Goal: Information Seeking & Learning: Learn about a topic

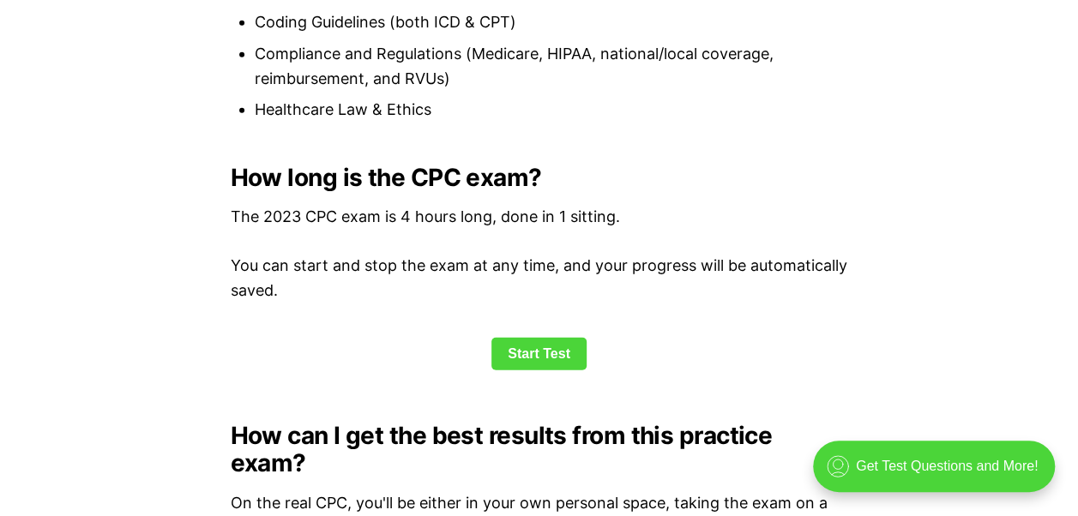
scroll to position [2224, 0]
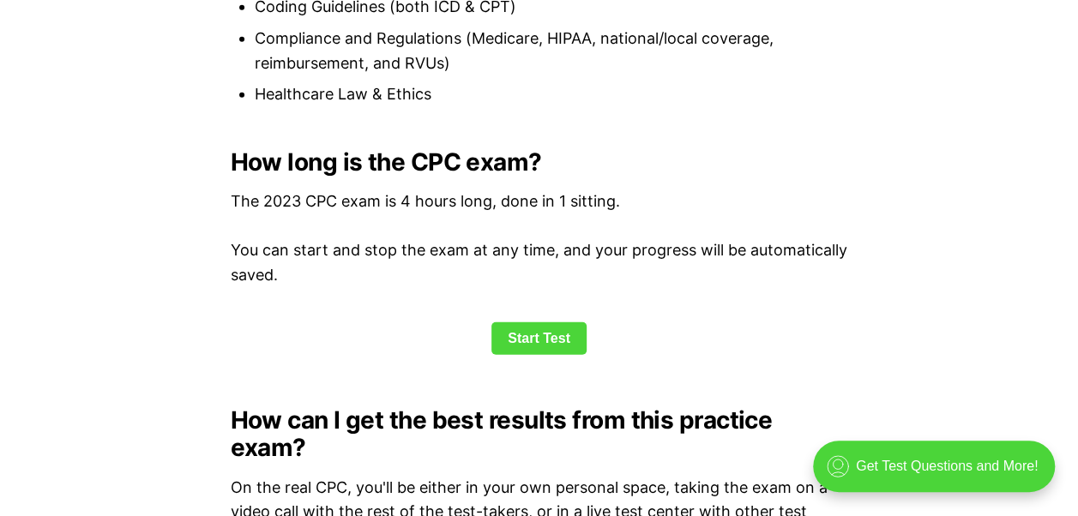
click at [513, 339] on link "Start Test" at bounding box center [538, 338] width 95 height 33
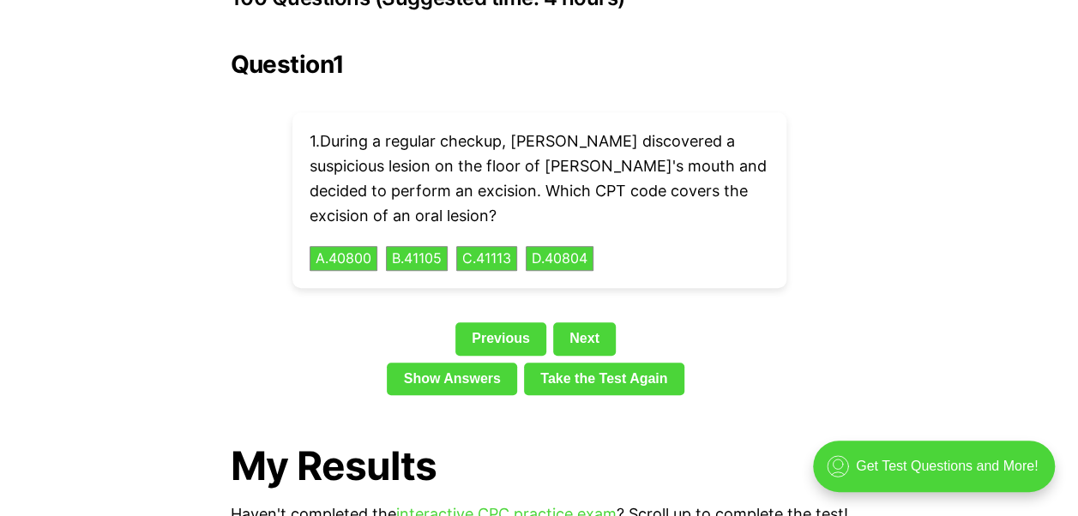
scroll to position [3902, 0]
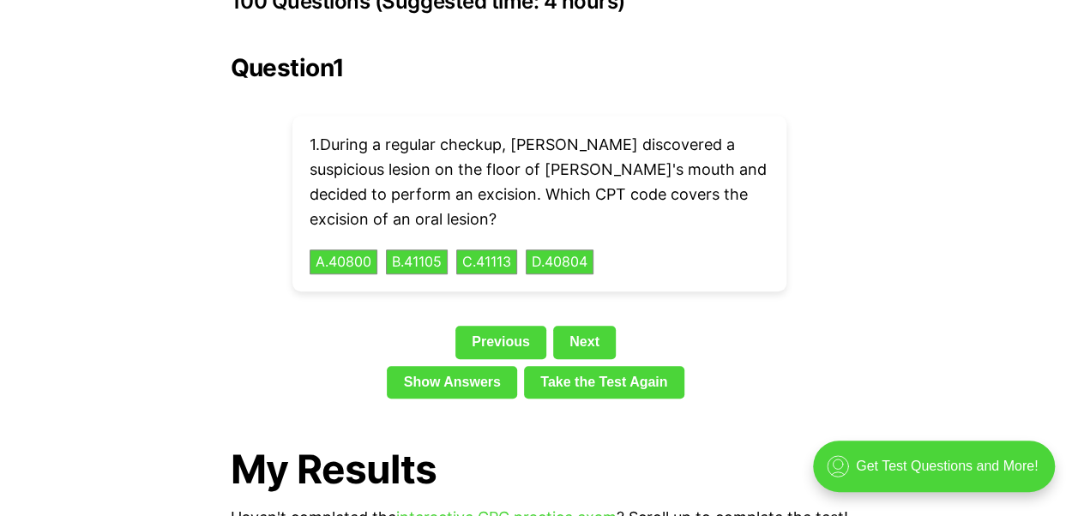
click at [569, 366] on link "Take the Test Again" at bounding box center [604, 382] width 160 height 33
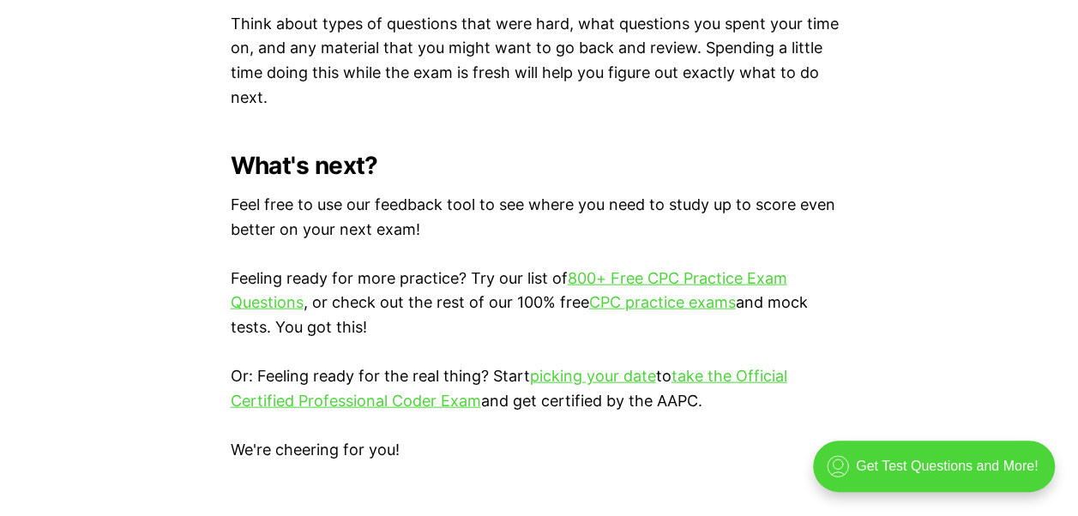
scroll to position [4949, 0]
click at [636, 303] on link "CPC practice exams" at bounding box center [662, 303] width 147 height 18
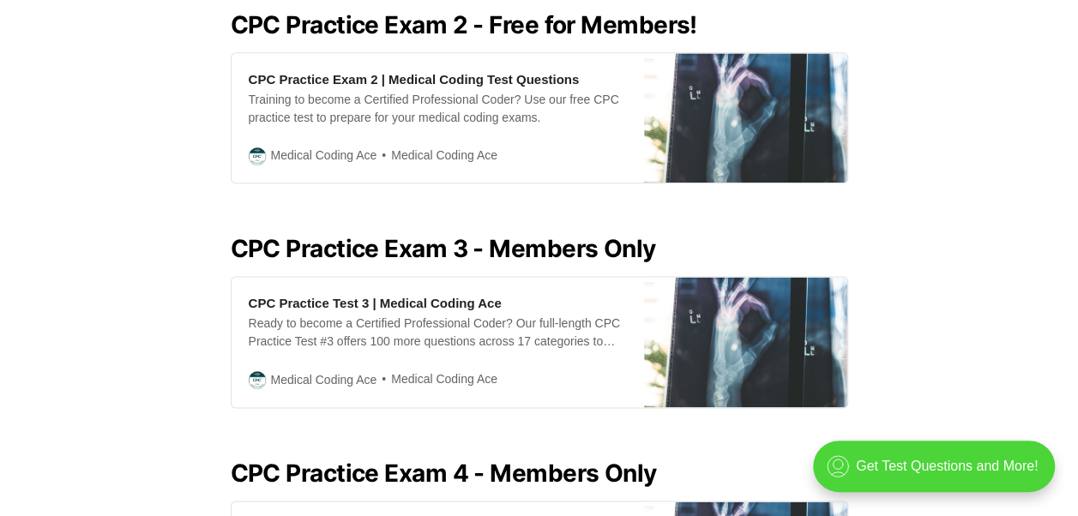
scroll to position [1038, 0]
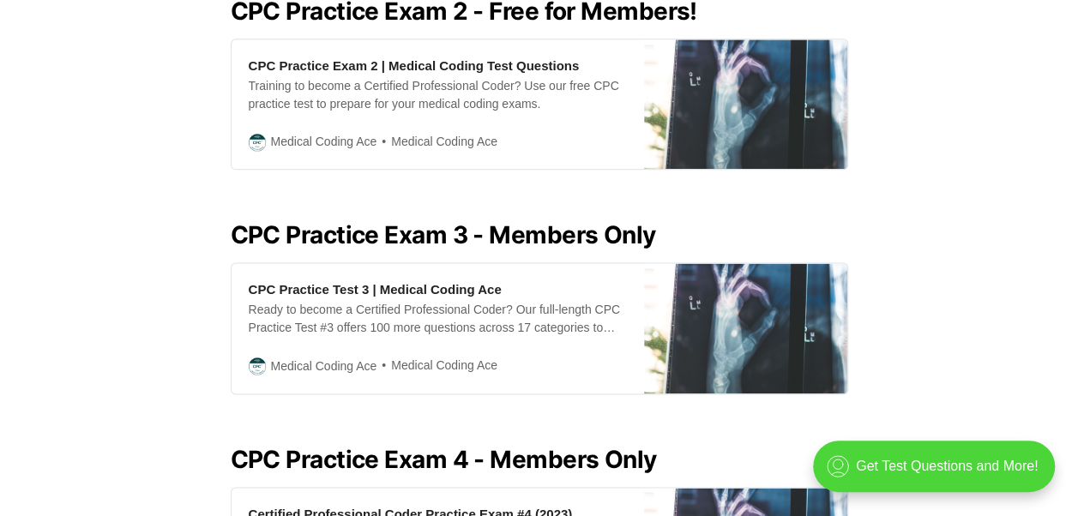
click at [607, 77] on div "Training to become a Certified Professional Coder? Use our free CPC practice te…" at bounding box center [438, 95] width 378 height 36
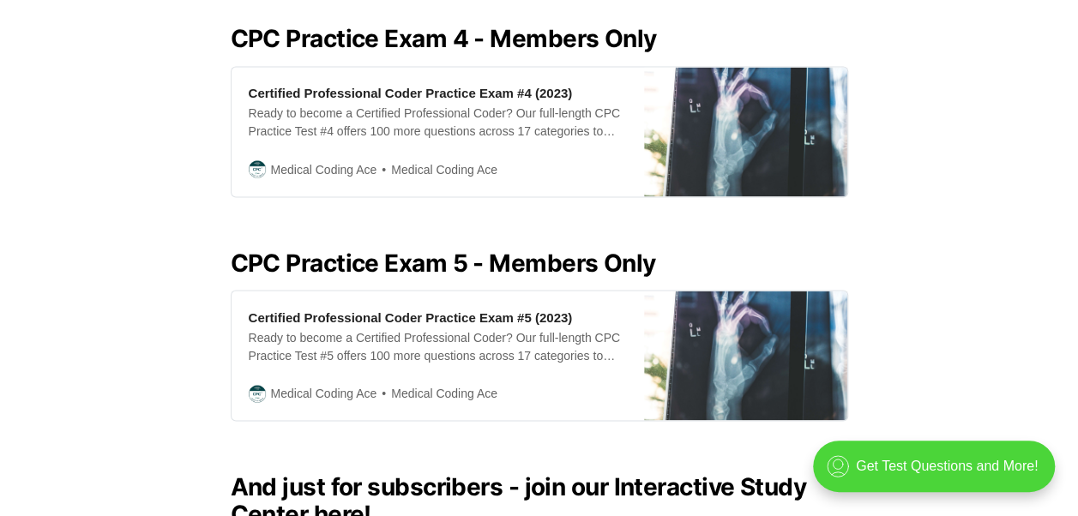
scroll to position [1465, 0]
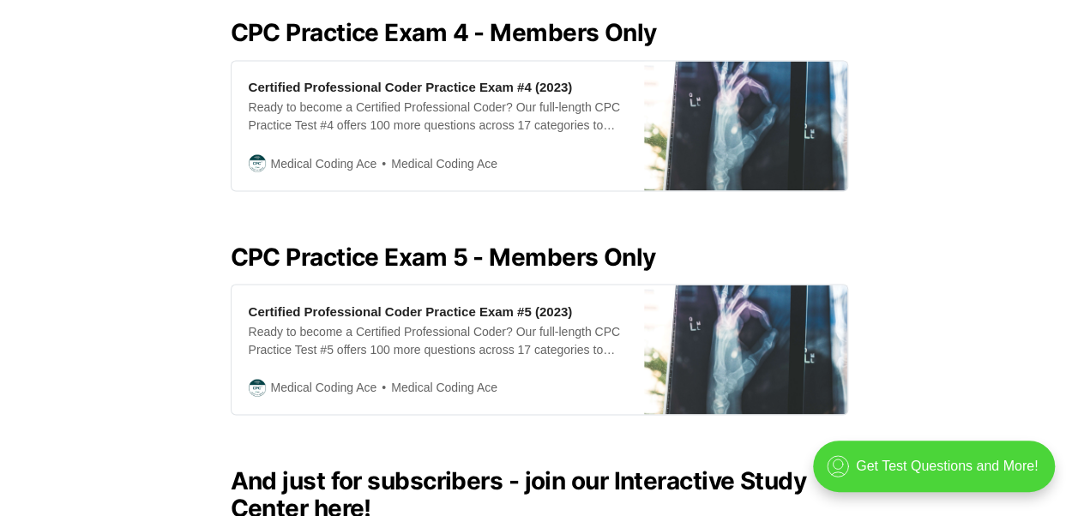
click at [596, 341] on div "Certified Professional Coder Practice Exam #5 (2023) Ready to become a Certifie…" at bounding box center [437, 349] width 412 height 129
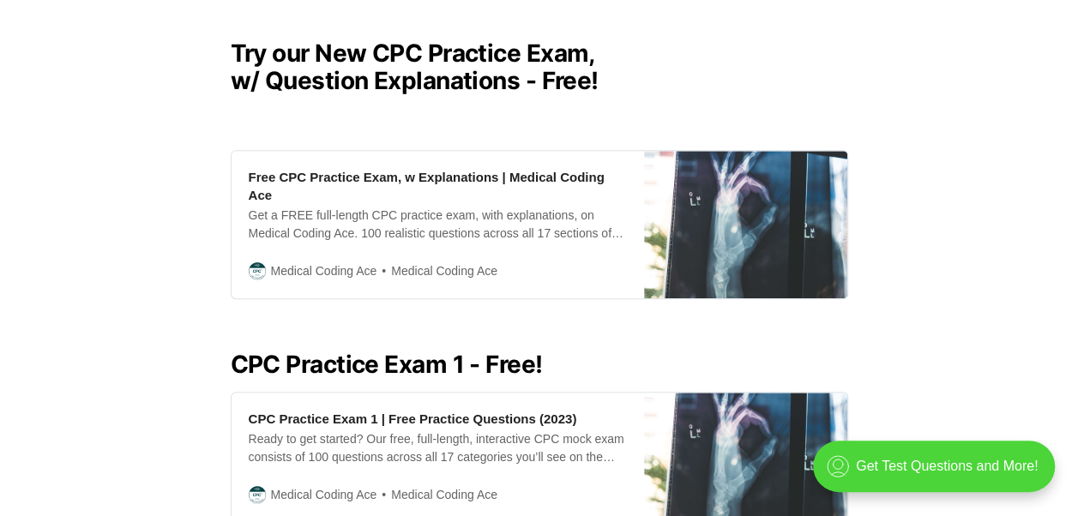
scroll to position [462, 0]
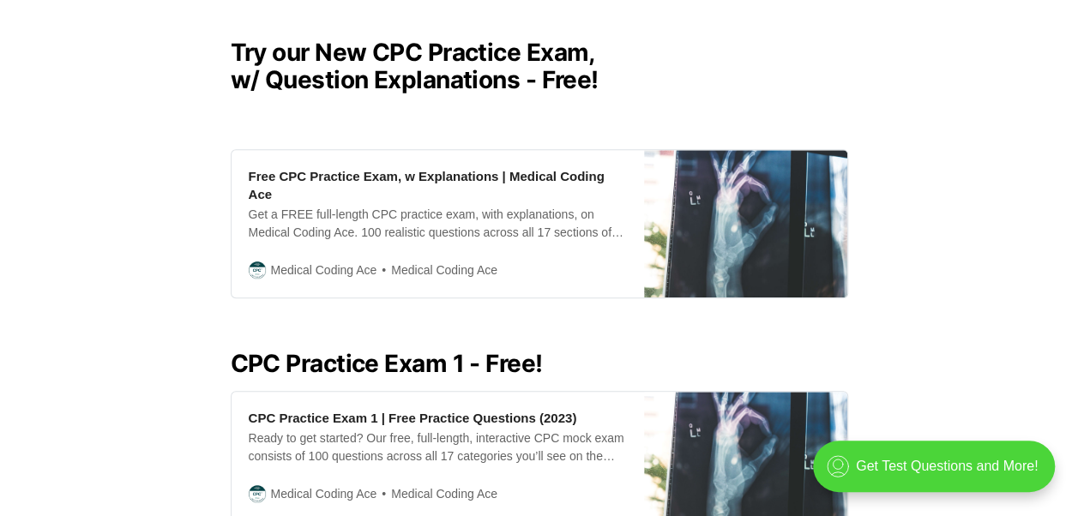
click at [423, 224] on div "Free CPC Practice Exam, w Explanations | Medical Coding Ace Get a FREE full-len…" at bounding box center [437, 223] width 412 height 147
click at [351, 409] on div "CPC Practice Exam 1 | Free Practice Questions (2023)" at bounding box center [413, 418] width 328 height 18
click at [402, 170] on div "Free CPC Practice Exam, w Explanations | Medical Coding Ace" at bounding box center [438, 185] width 378 height 36
click at [493, 206] on div "Get a FREE full-length CPC practice exam, with explanations, on Medical Coding …" at bounding box center [438, 224] width 378 height 36
click at [275, 156] on div "Free CPC Practice Exam, w Explanations | Medical Coding Ace Get a FREE full-len…" at bounding box center [437, 223] width 412 height 147
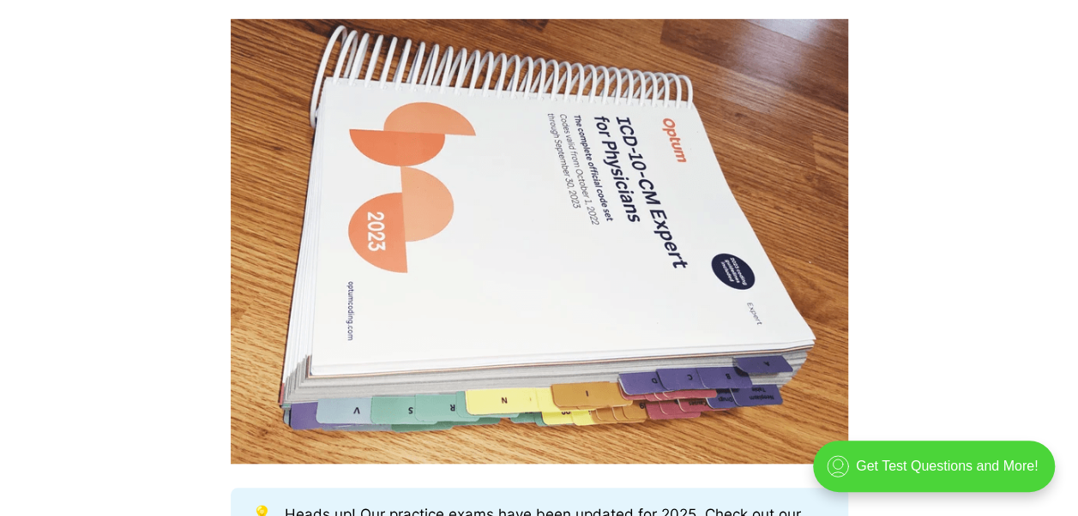
scroll to position [525, 0]
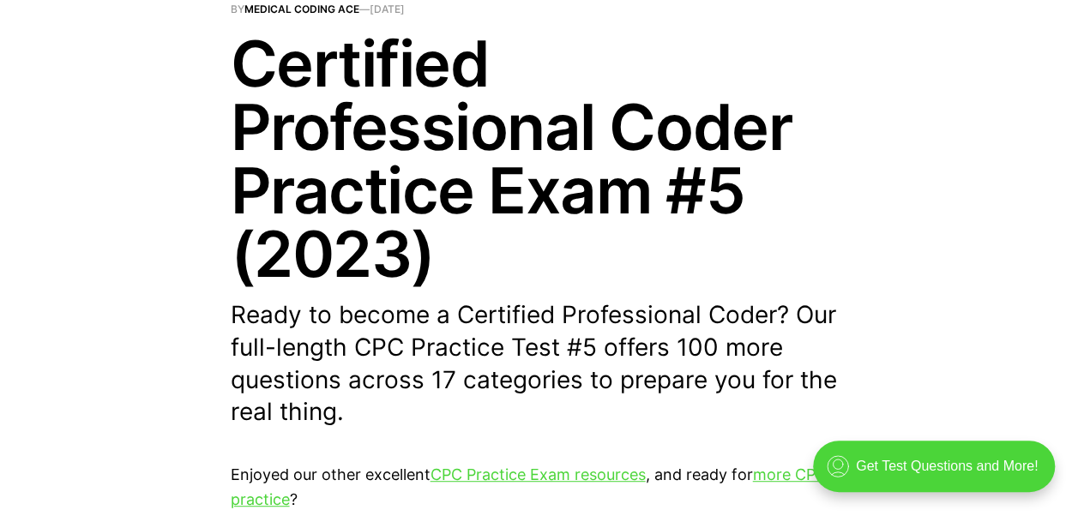
scroll to position [217, 0]
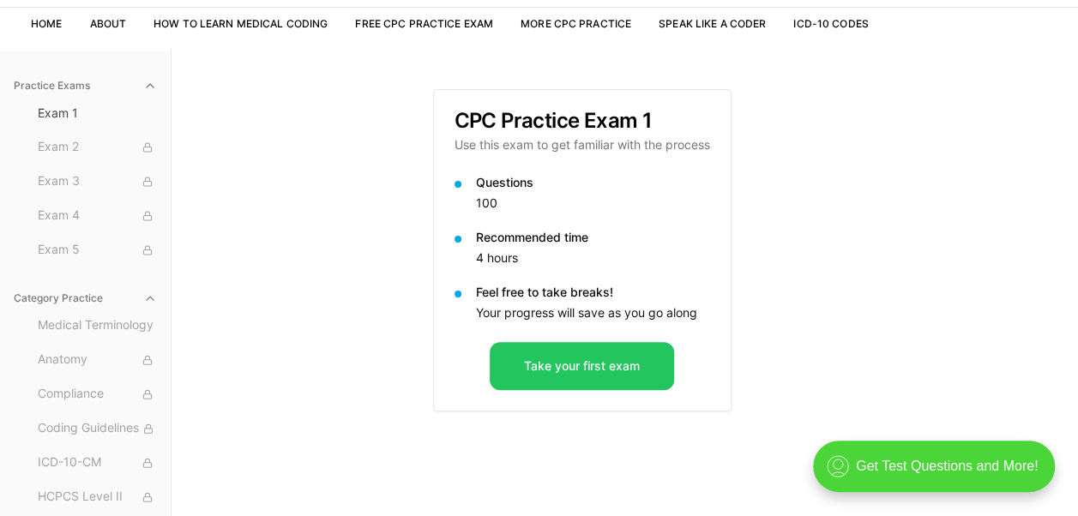
scroll to position [158, 0]
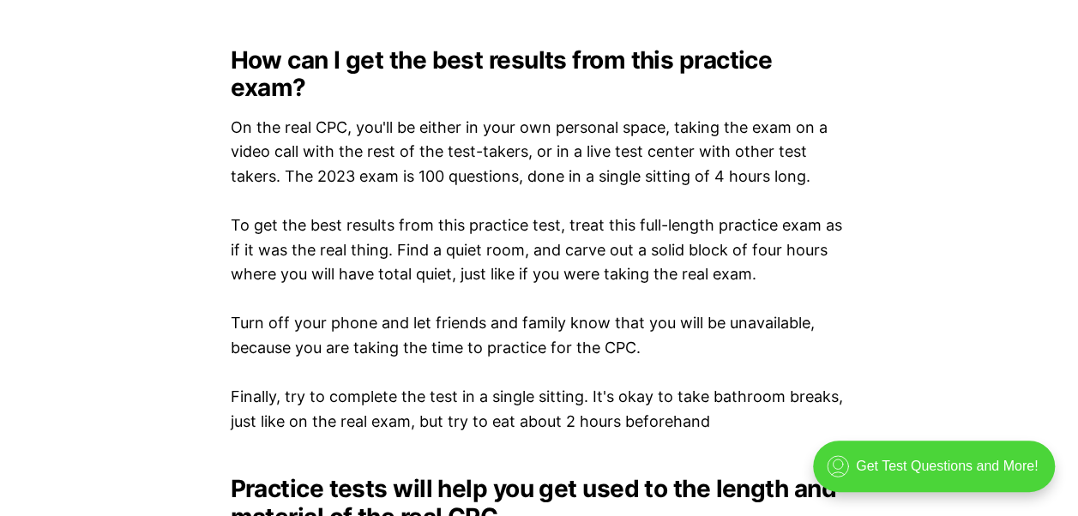
scroll to position [2585, 0]
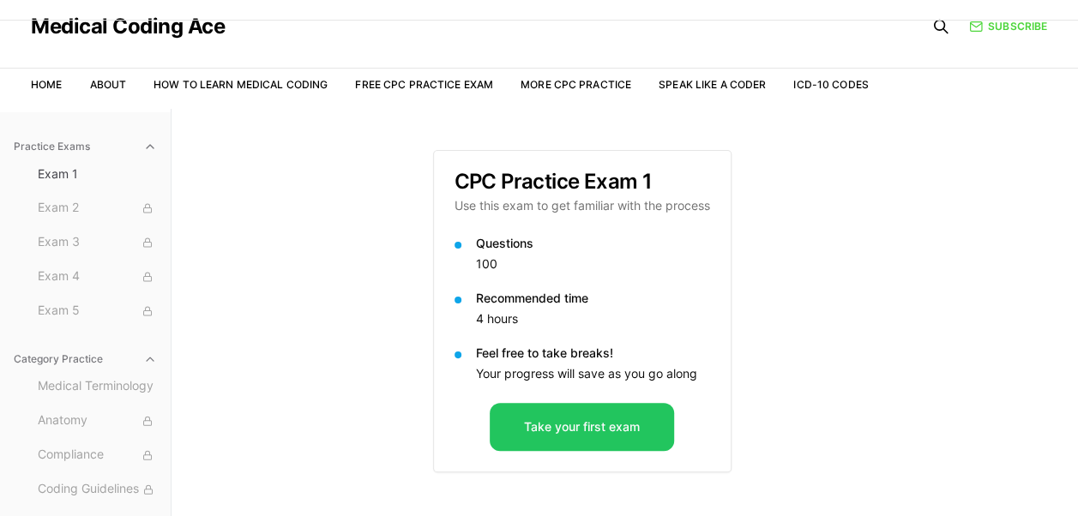
scroll to position [50, 0]
click at [576, 430] on button "Take your first exam" at bounding box center [581, 426] width 184 height 48
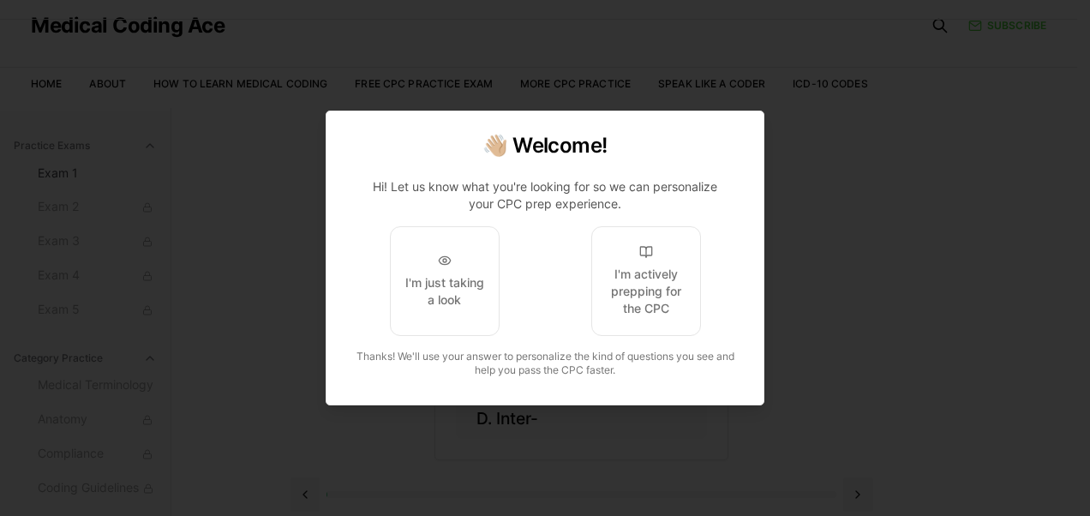
click at [650, 314] on div "I'm actively prepping for the CPC" at bounding box center [646, 291] width 81 height 51
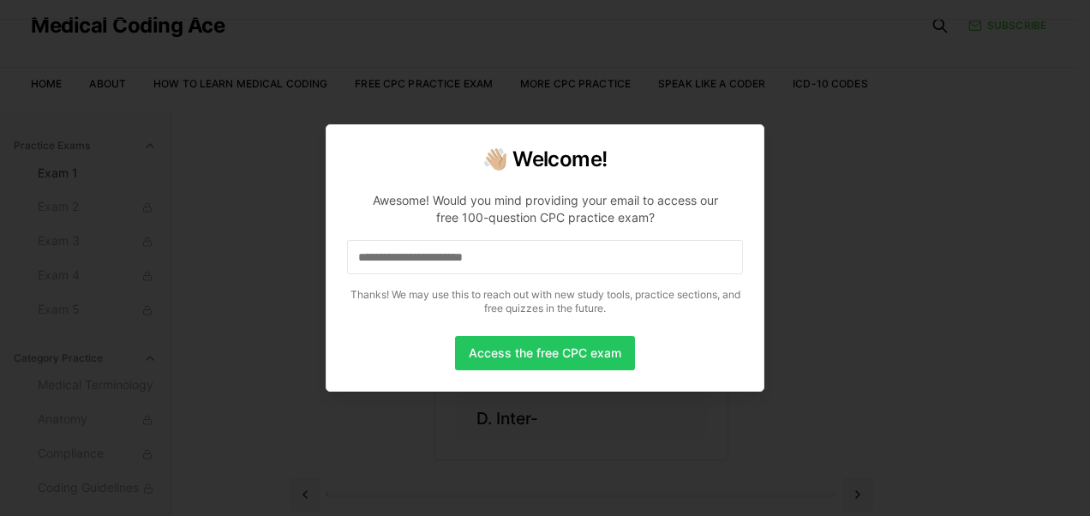
click at [424, 268] on input at bounding box center [545, 257] width 396 height 34
click at [522, 352] on button "Access the free CPC exam" at bounding box center [545, 353] width 180 height 34
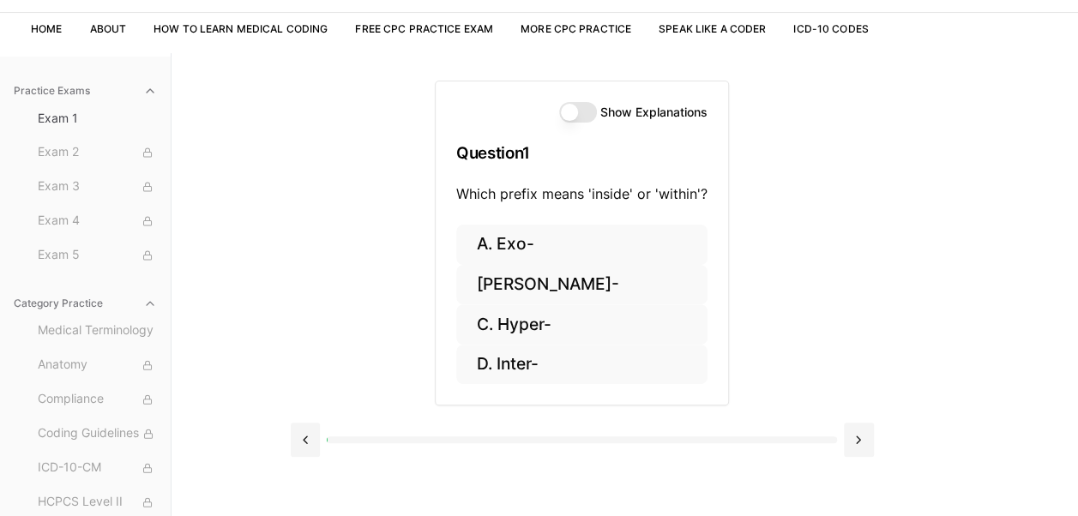
scroll to position [121, 0]
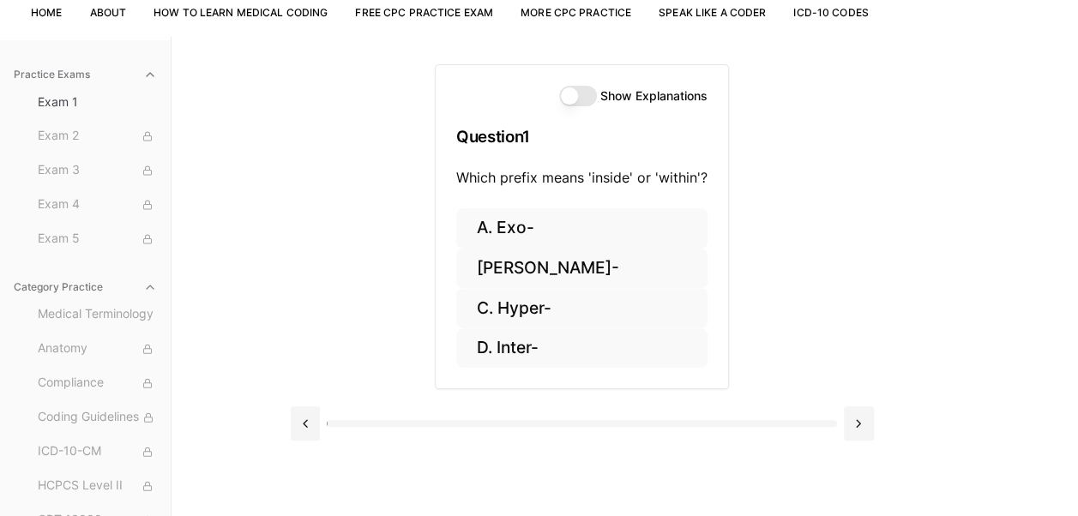
click at [566, 105] on button "Show Explanations" at bounding box center [578, 96] width 38 height 21
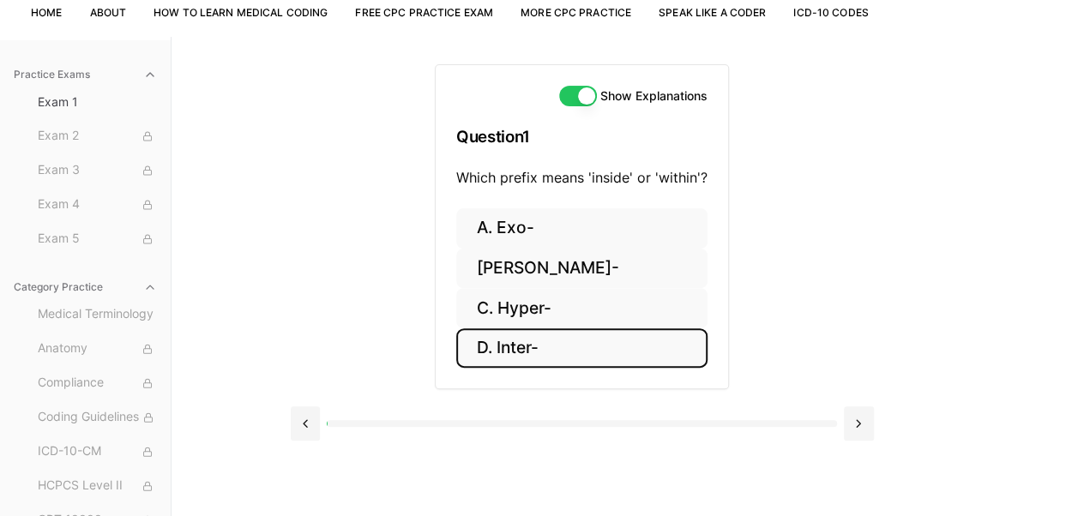
click at [526, 347] on button "D. Inter-" at bounding box center [581, 348] width 251 height 40
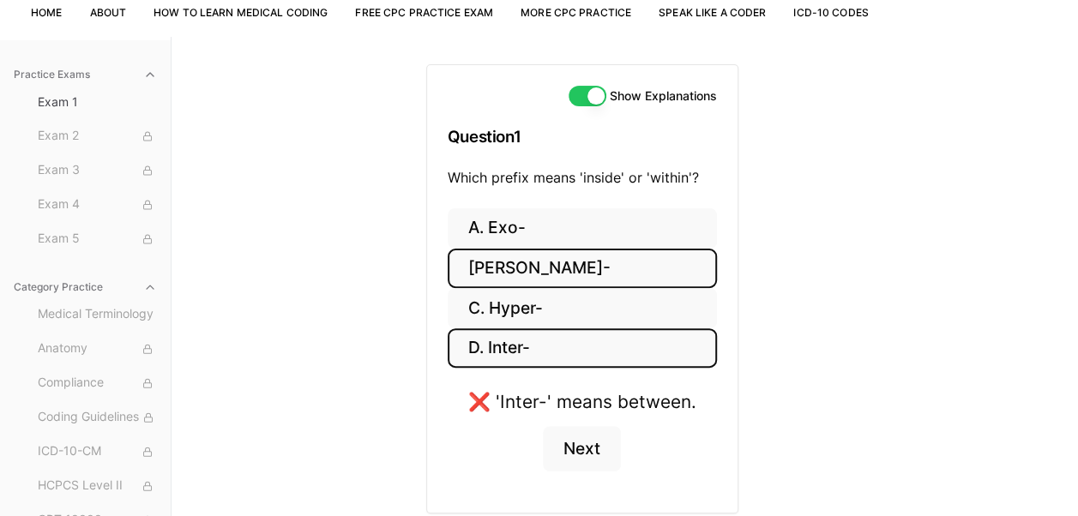
click at [495, 257] on button "B. Endo-" at bounding box center [581, 269] width 269 height 40
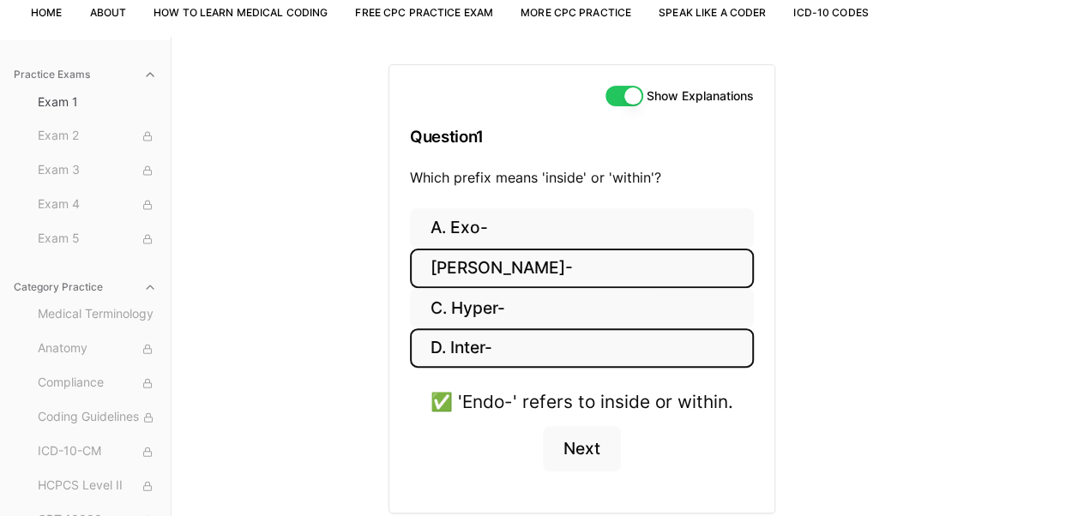
click at [459, 350] on button "D. Inter-" at bounding box center [582, 348] width 344 height 40
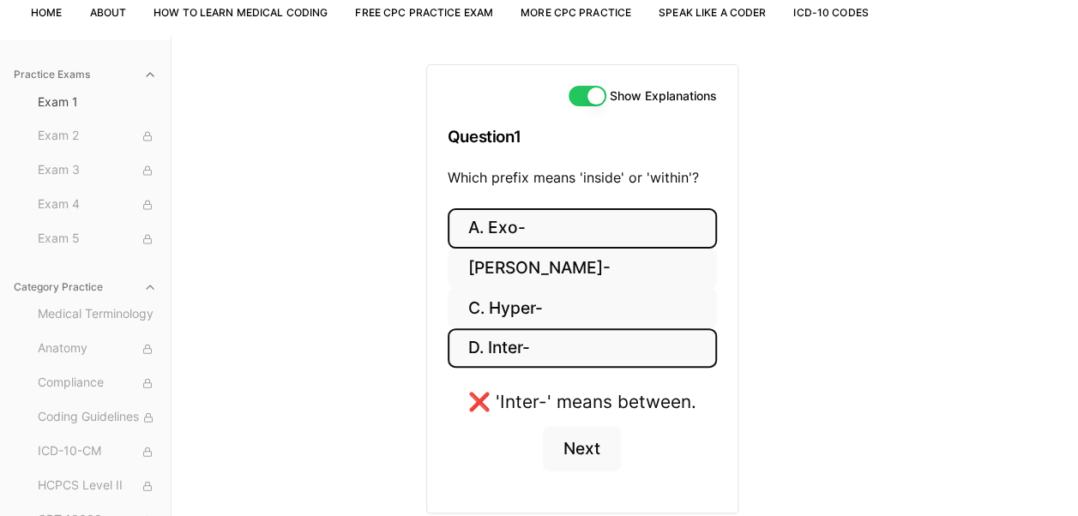
click at [493, 237] on button "A. Exo-" at bounding box center [581, 228] width 269 height 40
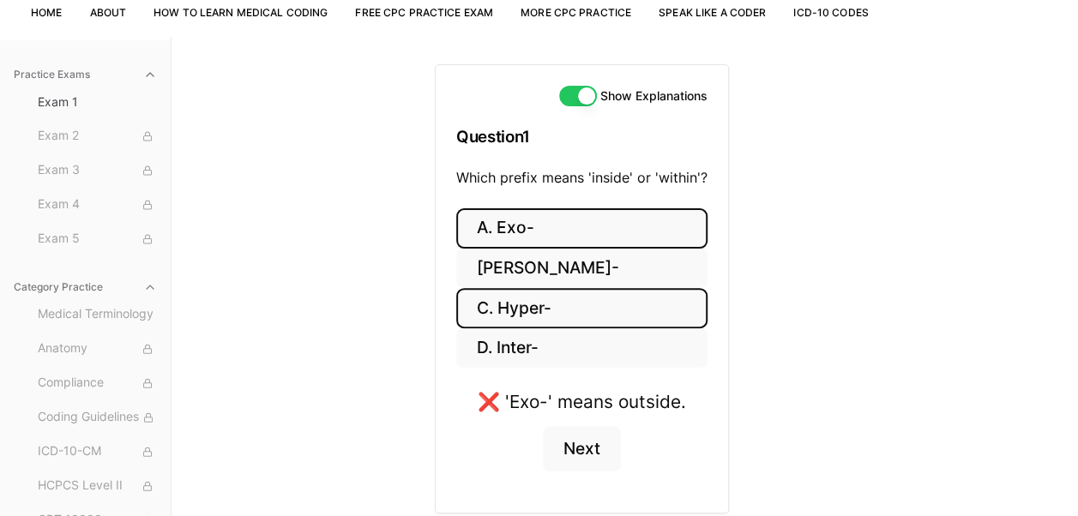
click at [497, 314] on button "C. Hyper-" at bounding box center [581, 308] width 251 height 40
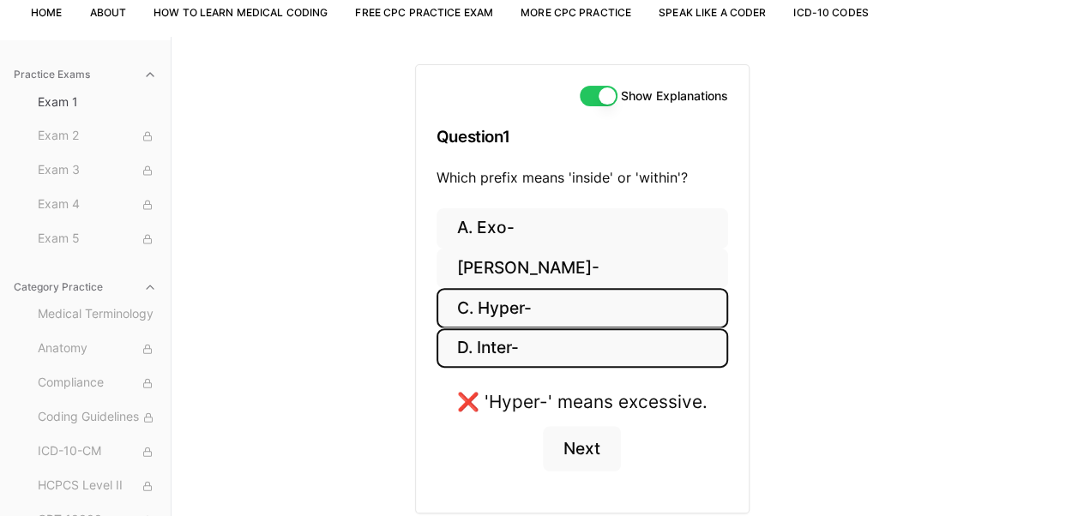
click at [497, 332] on button "D. Inter-" at bounding box center [581, 348] width 291 height 40
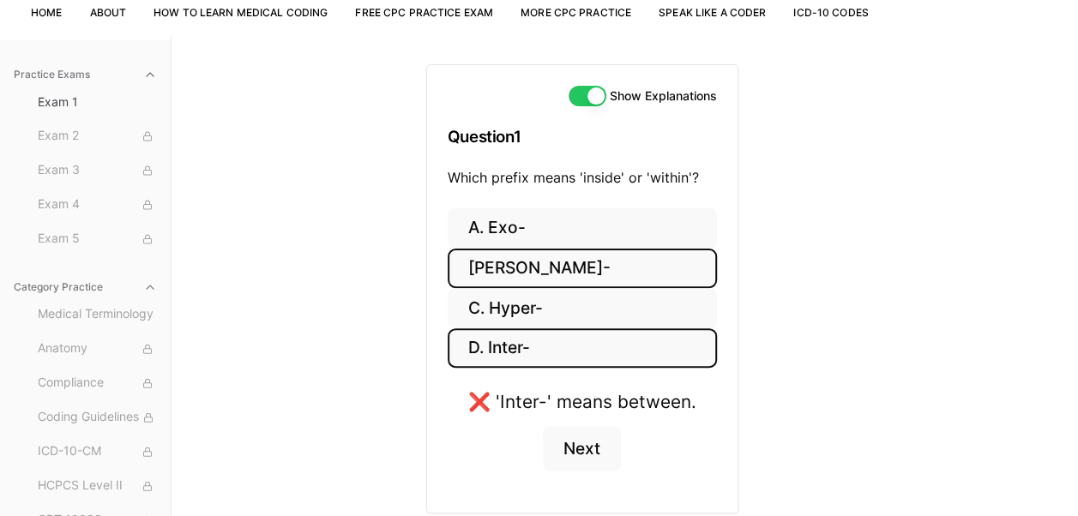
click at [489, 267] on button "B. Endo-" at bounding box center [581, 269] width 269 height 40
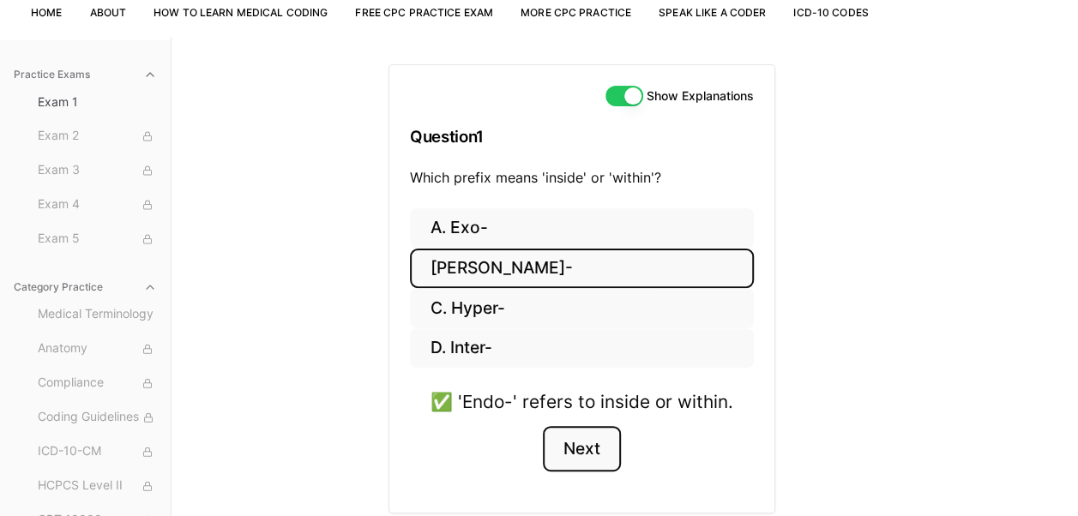
click at [564, 443] on button "Next" at bounding box center [582, 449] width 78 height 46
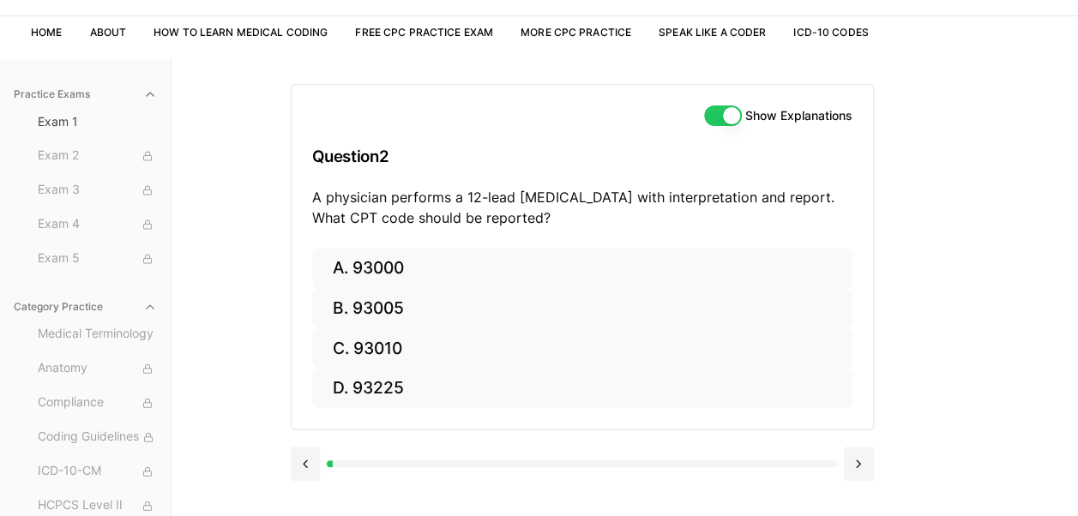
scroll to position [101, 0]
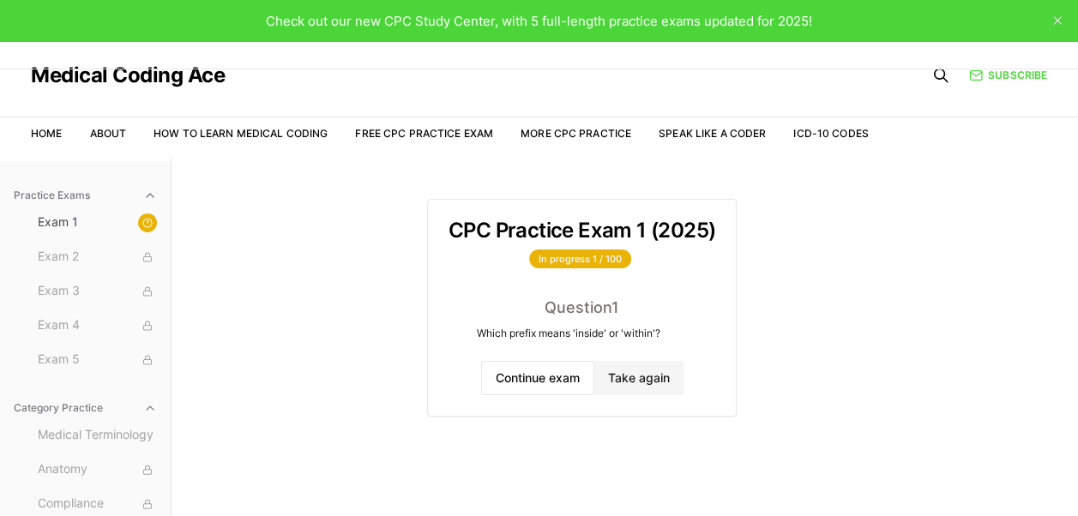
click at [624, 387] on button "Take again" at bounding box center [638, 378] width 89 height 34
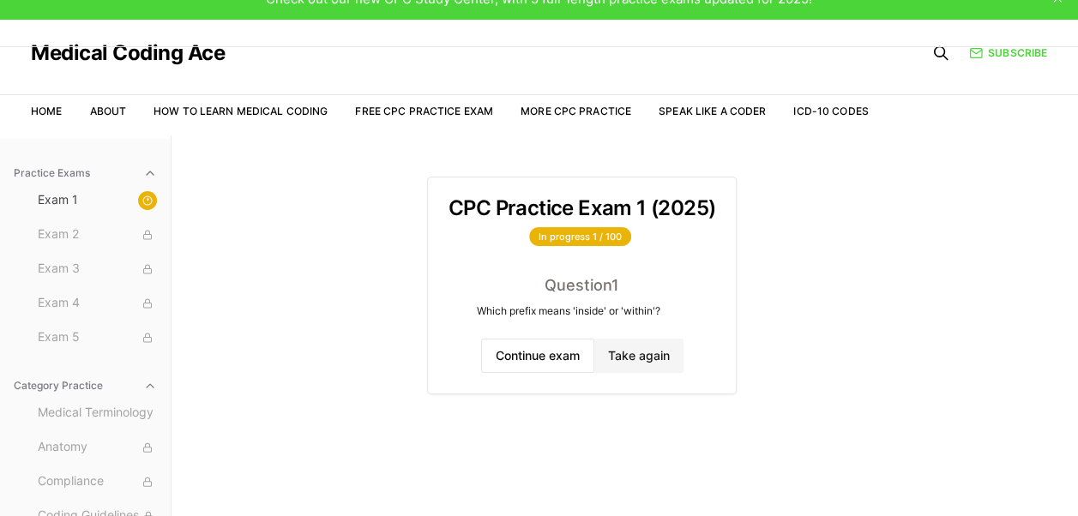
scroll to position [24, 0]
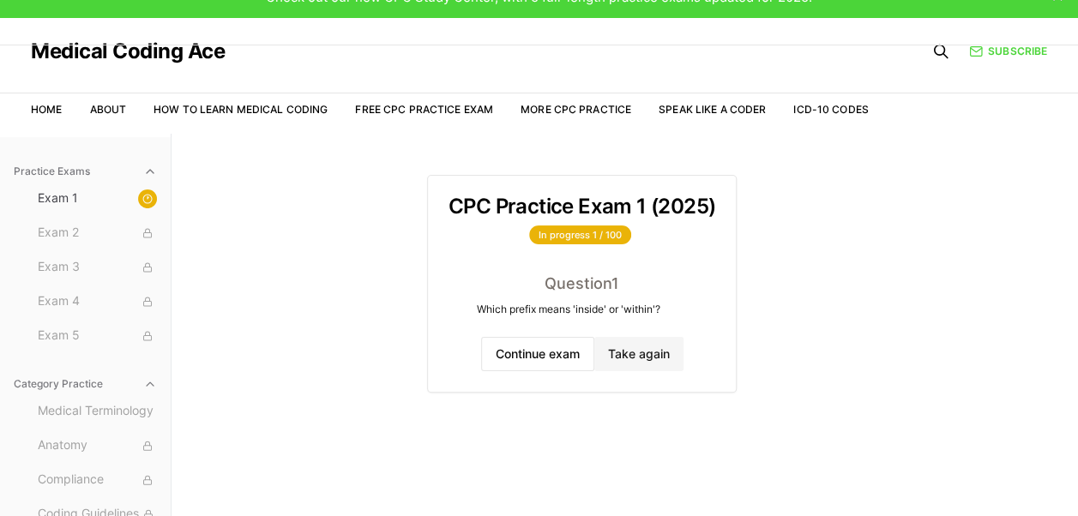
click at [615, 288] on div "Question 1" at bounding box center [581, 284] width 267 height 24
click at [614, 350] on button "Take again" at bounding box center [638, 354] width 89 height 34
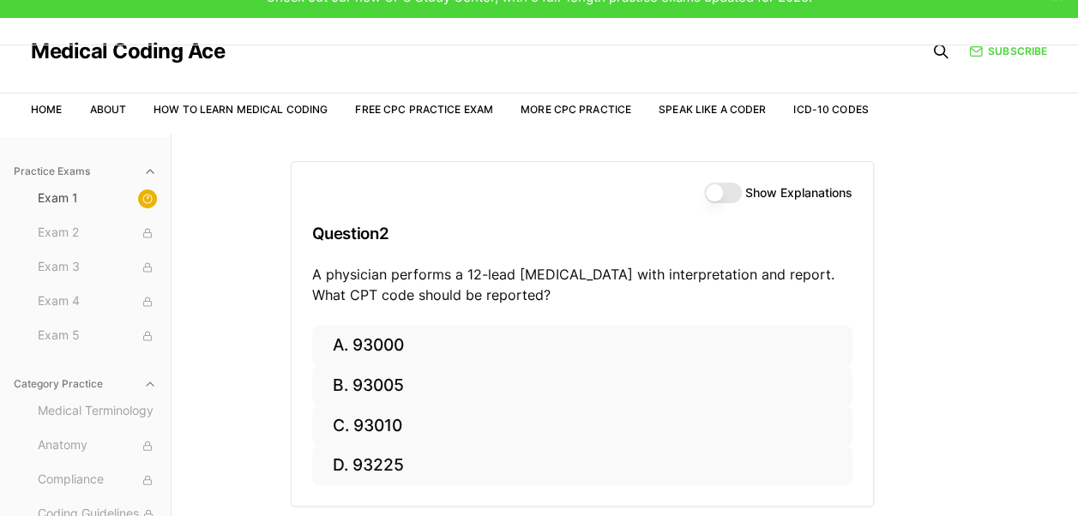
scroll to position [158, 0]
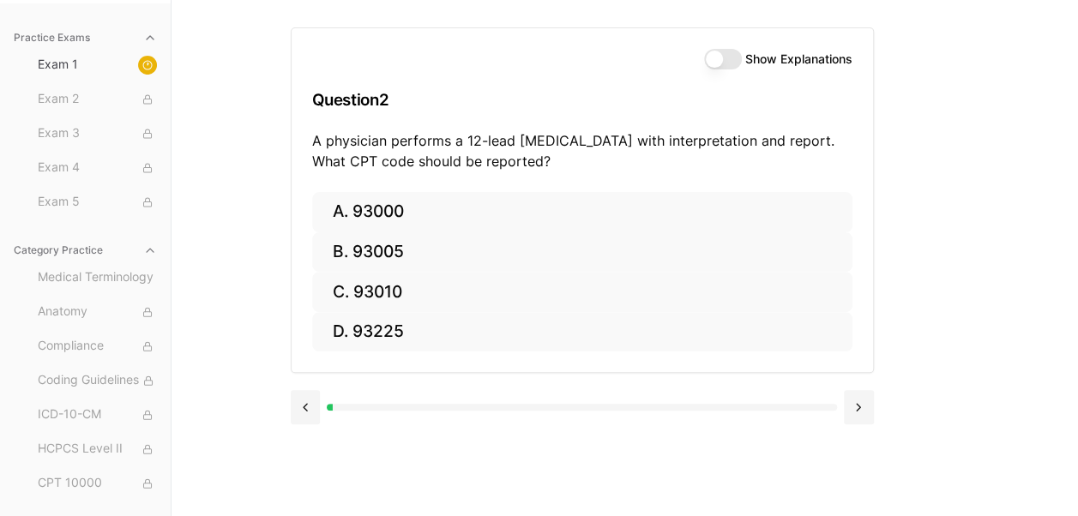
click at [292, 413] on button at bounding box center [306, 407] width 30 height 34
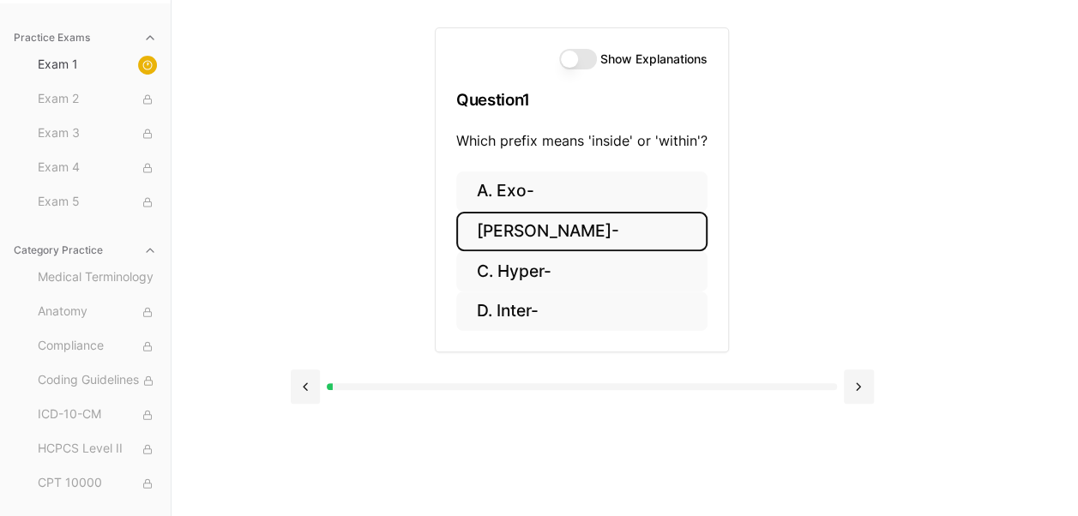
click at [507, 219] on button "B. Endo-" at bounding box center [581, 232] width 251 height 40
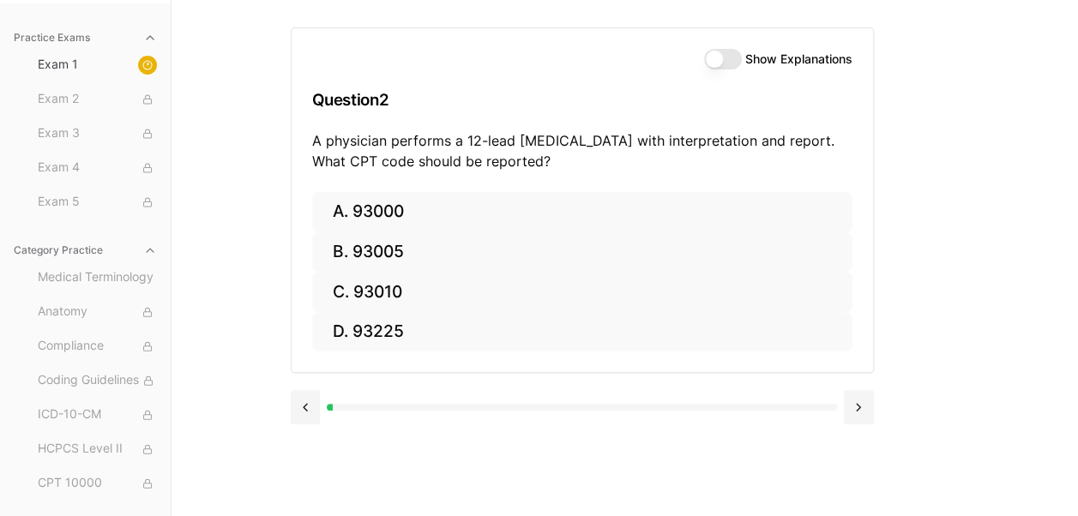
click at [300, 413] on button at bounding box center [306, 407] width 30 height 34
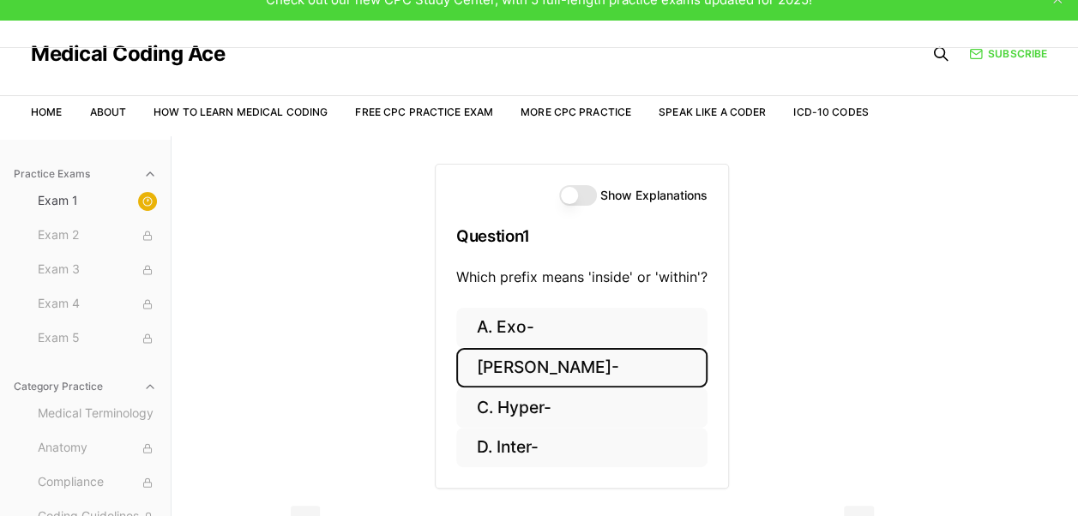
scroll to position [20, 0]
